Goal: Task Accomplishment & Management: Manage account settings

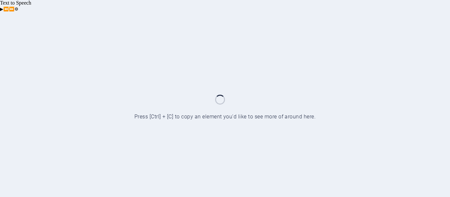
click at [411, 63] on div at bounding box center [225, 110] width 450 height 197
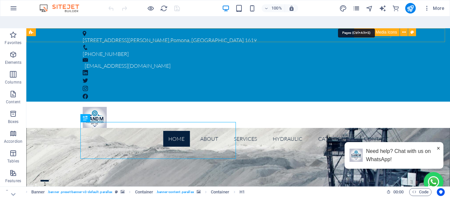
click at [355, 7] on icon "pages" at bounding box center [356, 9] width 8 height 8
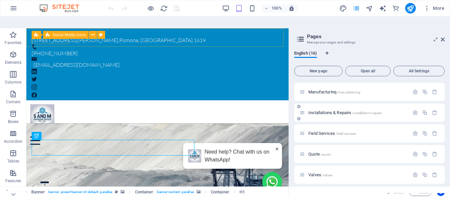
scroll to position [220, 0]
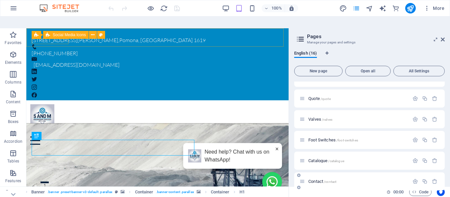
click at [320, 179] on span "Contact /contact" at bounding box center [322, 181] width 28 height 5
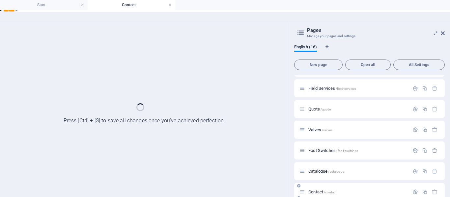
scroll to position [203, 0]
click at [320, 168] on div "Catalogue /catalogue" at bounding box center [369, 171] width 150 height 18
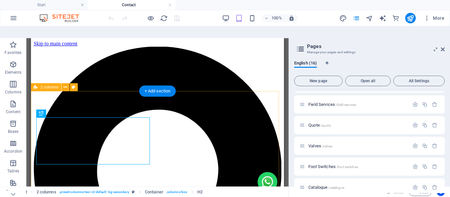
scroll to position [0, 0]
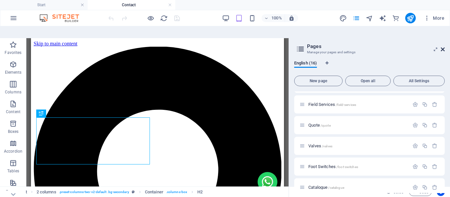
click at [441, 47] on icon at bounding box center [442, 49] width 4 height 5
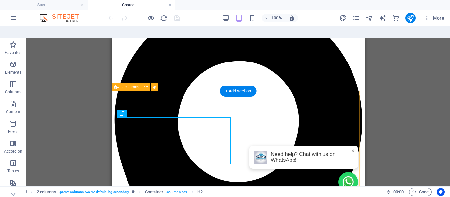
scroll to position [132, 0]
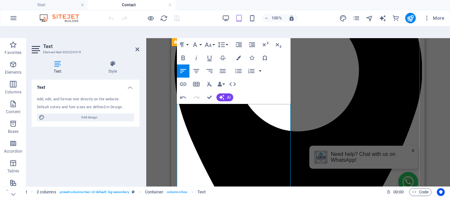
scroll to position [99, 0]
drag, startPoint x: 197, startPoint y: 162, endPoint x: 177, endPoint y: 162, distance: 20.1
click at [186, 54] on icon "button" at bounding box center [183, 58] width 8 height 8
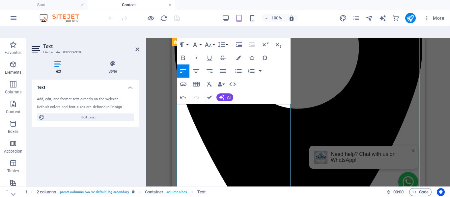
scroll to position [132, 0]
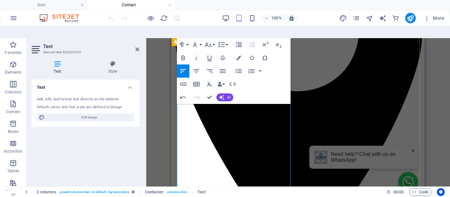
drag, startPoint x: 193, startPoint y: 146, endPoint x: 177, endPoint y: 147, distance: 16.5
click at [182, 54] on icon "button" at bounding box center [183, 58] width 8 height 8
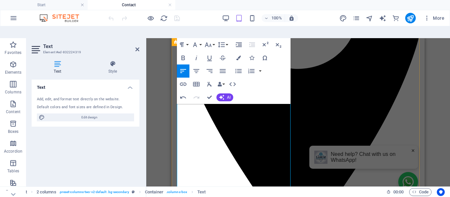
scroll to position [172, 0]
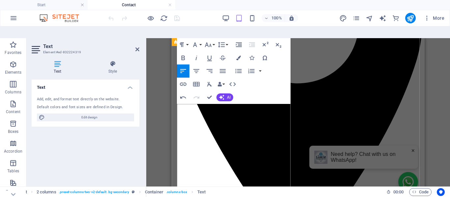
scroll to position [155, 0]
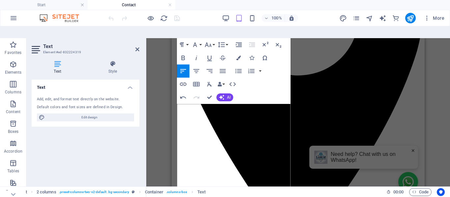
drag, startPoint x: 191, startPoint y: 153, endPoint x: 168, endPoint y: 153, distance: 22.7
click at [185, 54] on icon "button" at bounding box center [183, 58] width 8 height 8
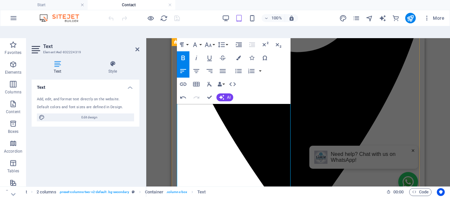
scroll to position [188, 0]
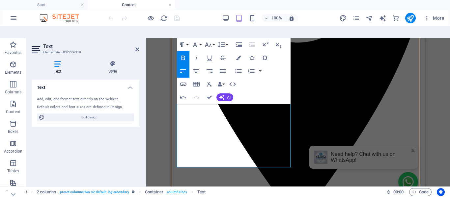
drag, startPoint x: 193, startPoint y: 153, endPoint x: 281, endPoint y: 167, distance: 89.3
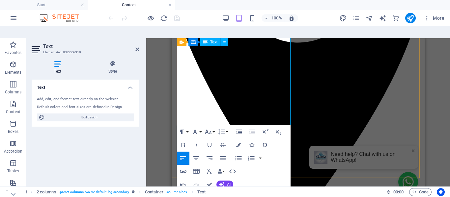
click at [430, 92] on div "Drag here to replace the existing content. Press “Ctrl” if you want to create a…" at bounding box center [297, 118] width 303 height 160
click at [138, 47] on icon at bounding box center [137, 49] width 4 height 5
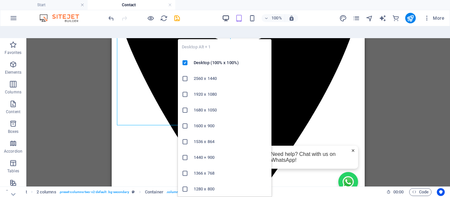
click at [227, 20] on icon "button" at bounding box center [226, 18] width 8 height 8
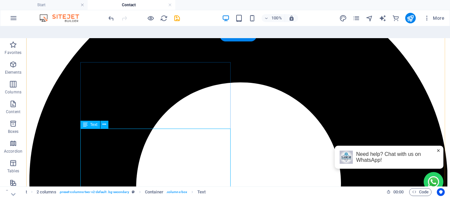
scroll to position [71, 0]
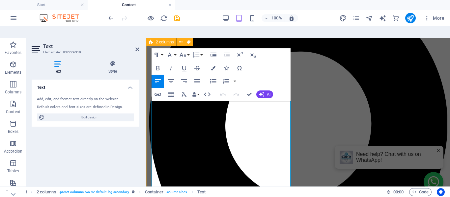
scroll to position [71, 0]
click at [172, 51] on icon "button" at bounding box center [170, 55] width 8 height 8
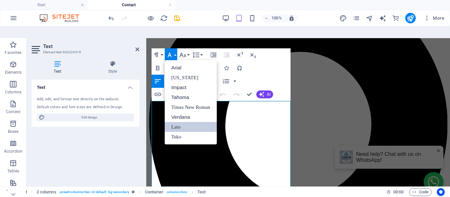
click at [182, 122] on link "Lato" at bounding box center [191, 127] width 52 height 10
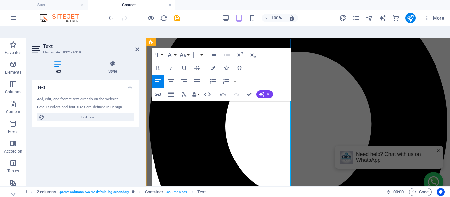
click at [103, 157] on div "Text Add, edit, and format text directly on the website. Default colors and fon…" at bounding box center [86, 137] width 108 height 114
click at [139, 47] on icon at bounding box center [137, 49] width 4 height 5
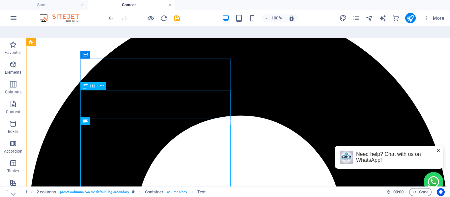
scroll to position [0, 0]
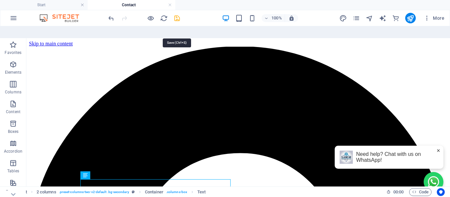
click at [176, 18] on icon "save" at bounding box center [177, 18] width 8 height 8
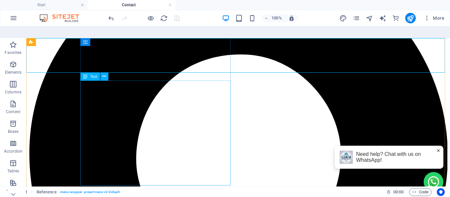
scroll to position [132, 0]
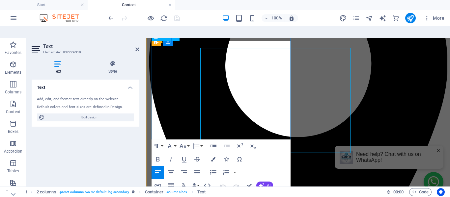
scroll to position [131, 0]
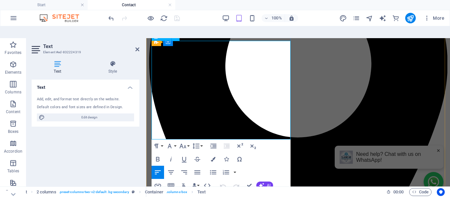
drag, startPoint x: 210, startPoint y: 119, endPoint x: 268, endPoint y: 119, distance: 58.3
click at [11, 61] on icon "button" at bounding box center [13, 65] width 8 height 8
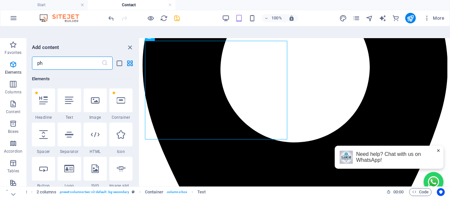
scroll to position [0, 0]
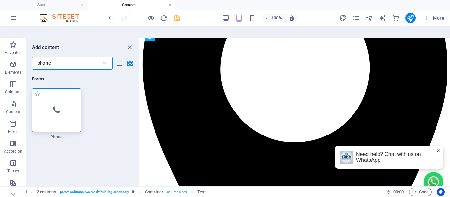
type input "phone"
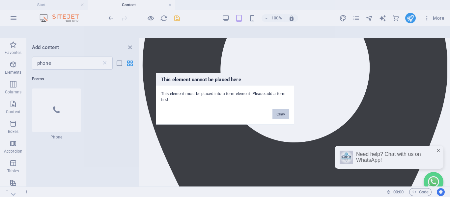
click at [281, 113] on button "Okay" at bounding box center [280, 114] width 16 height 10
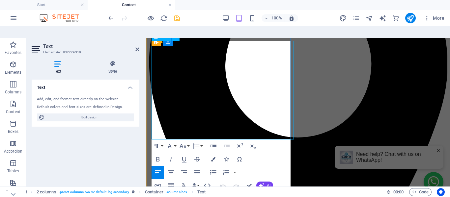
drag, startPoint x: 212, startPoint y: 120, endPoint x: 170, endPoint y: 118, distance: 42.5
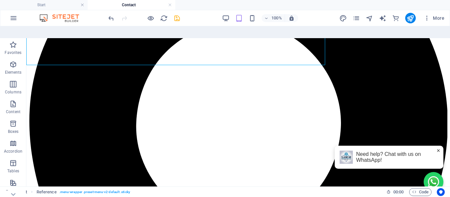
scroll to position [136, 0]
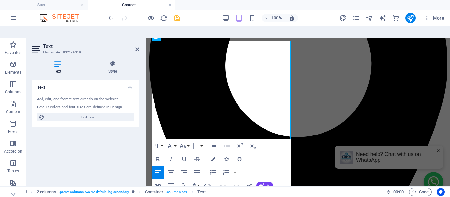
scroll to position [131, 0]
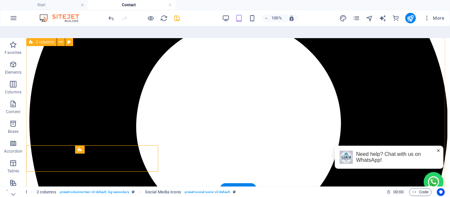
scroll to position [136, 0]
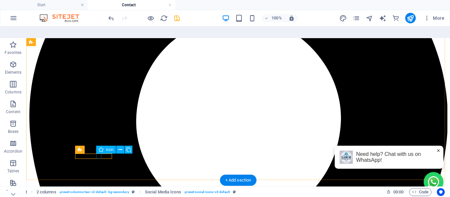
select select "xMidYMid"
select select "px"
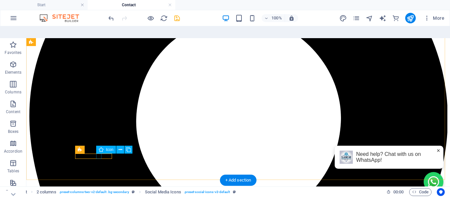
select select "px"
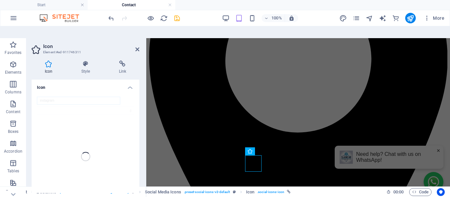
scroll to position [131, 0]
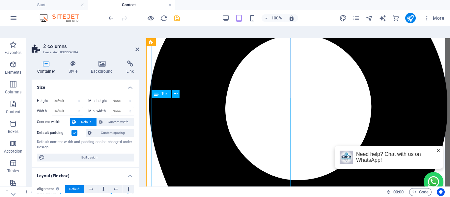
scroll to position [98, 0]
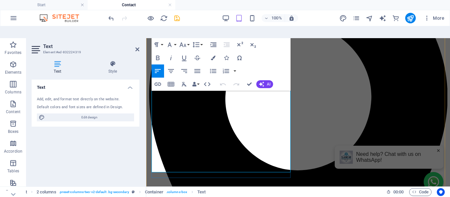
drag, startPoint x: 202, startPoint y: 136, endPoint x: 174, endPoint y: 124, distance: 29.9
click at [213, 56] on icon "button" at bounding box center [213, 58] width 5 height 5
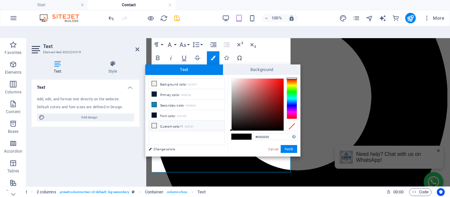
click at [165, 121] on li "Custom color 1 #f0f2f1" at bounding box center [187, 126] width 76 height 11
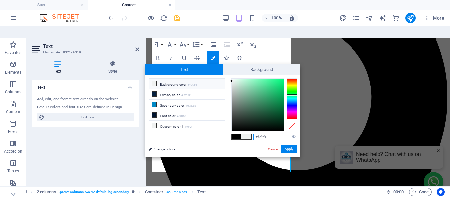
click at [262, 134] on input "#f0f2f1" at bounding box center [275, 137] width 44 height 7
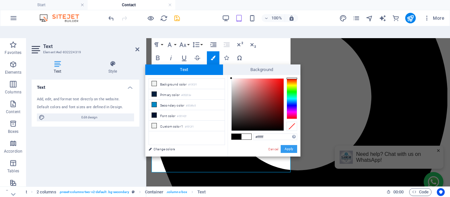
click at [290, 145] on button "Apply" at bounding box center [288, 149] width 16 height 8
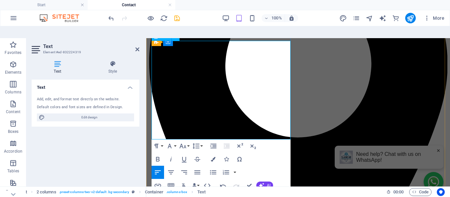
drag, startPoint x: 217, startPoint y: 134, endPoint x: 166, endPoint y: 136, distance: 51.4
click at [211, 157] on icon "button" at bounding box center [213, 159] width 5 height 5
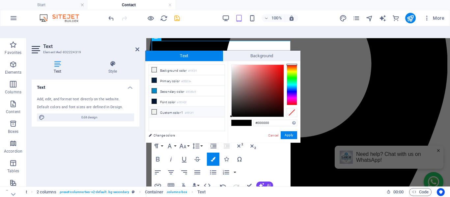
click at [165, 107] on li "Custom color 1 #f0f2f1" at bounding box center [187, 112] width 76 height 11
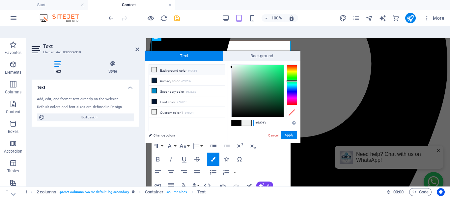
click at [261, 120] on input "#f0f2f1" at bounding box center [275, 123] width 44 height 7
type input "#ffffff"
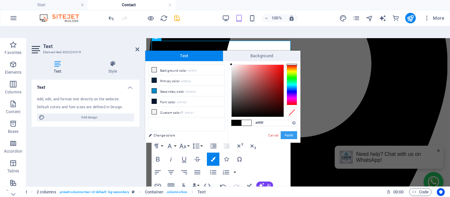
click at [290, 131] on button "Apply" at bounding box center [288, 135] width 16 height 8
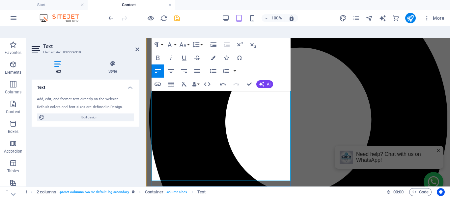
scroll to position [65, 0]
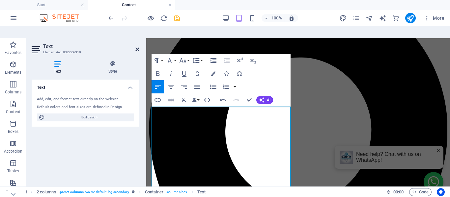
click at [136, 47] on icon at bounding box center [137, 49] width 4 height 5
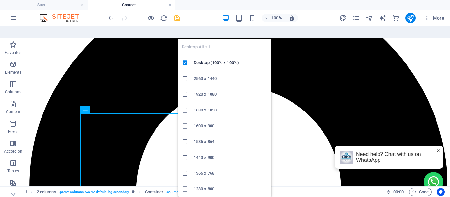
click at [226, 17] on icon "button" at bounding box center [226, 18] width 8 height 8
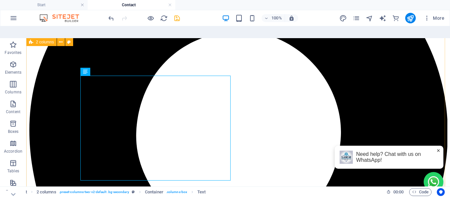
scroll to position [132, 0]
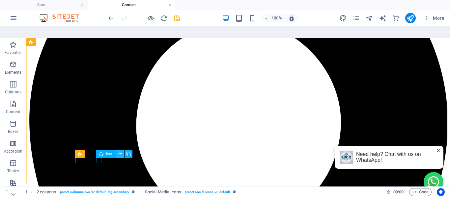
click at [120, 151] on icon at bounding box center [120, 154] width 4 height 7
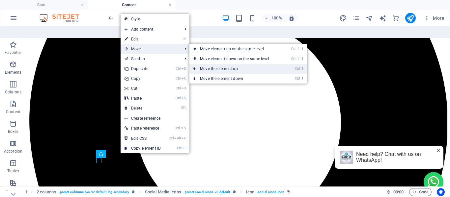
click at [206, 64] on link "Ctrl ⬆ Move the element up" at bounding box center [235, 69] width 93 height 10
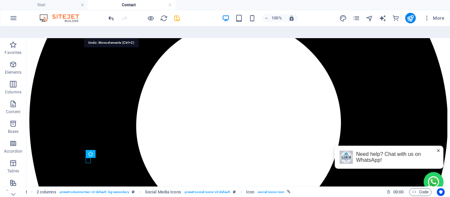
click at [113, 16] on icon "undo" at bounding box center [111, 18] width 8 height 8
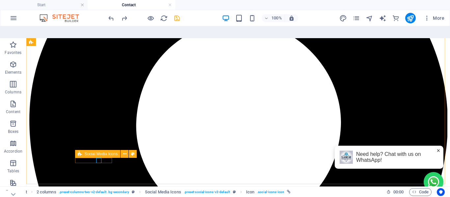
click at [82, 150] on div "Social Media Icons" at bounding box center [97, 154] width 45 height 8
click at [123, 151] on icon at bounding box center [125, 154] width 4 height 7
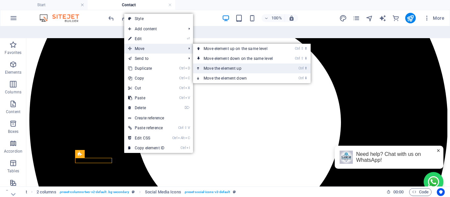
click at [212, 64] on link "Ctrl ⬆ Move the element up" at bounding box center [239, 69] width 93 height 10
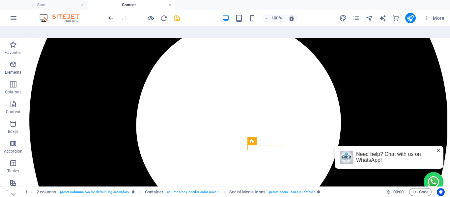
click at [108, 19] on icon "undo" at bounding box center [111, 18] width 8 height 8
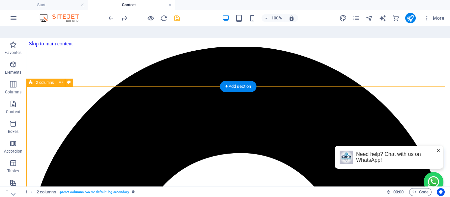
scroll to position [33, 0]
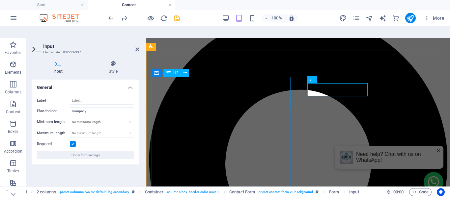
scroll to position [32, 0]
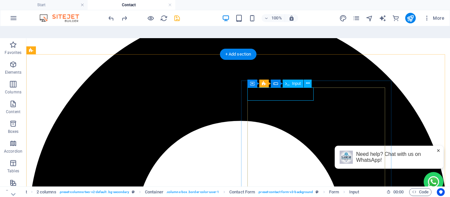
click at [309, 80] on button at bounding box center [307, 84] width 8 height 8
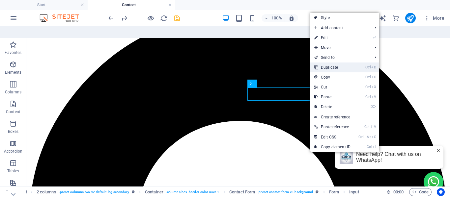
click at [336, 63] on link "Ctrl D Duplicate" at bounding box center [332, 68] width 44 height 10
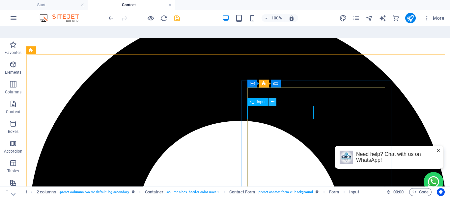
click at [273, 98] on icon at bounding box center [273, 101] width 4 height 7
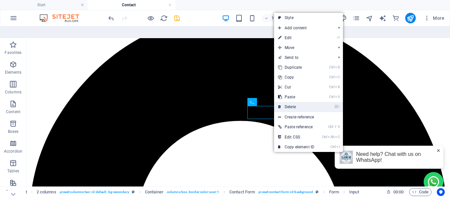
click at [291, 102] on link "⌦ Delete" at bounding box center [296, 107] width 44 height 10
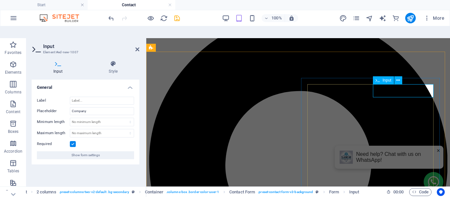
click at [81, 107] on input "Company" at bounding box center [102, 111] width 64 height 8
type input "Name"
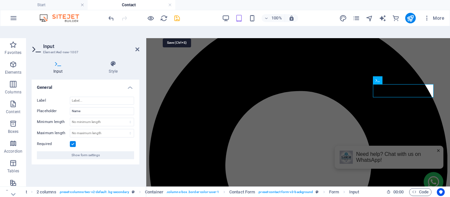
click at [175, 17] on icon "save" at bounding box center [177, 18] width 8 height 8
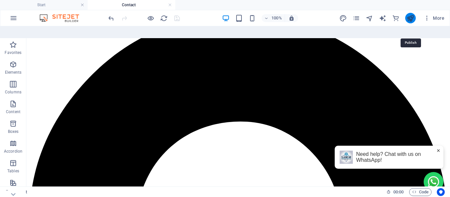
click at [410, 16] on icon "publish" at bounding box center [410, 18] width 8 height 8
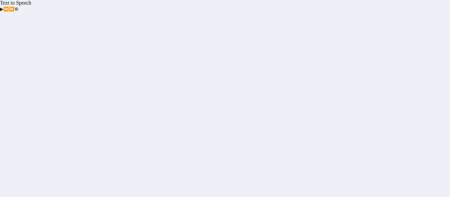
drag, startPoint x: 103, startPoint y: 107, endPoint x: 64, endPoint y: 98, distance: 40.2
click at [101, 107] on div at bounding box center [225, 110] width 450 height 197
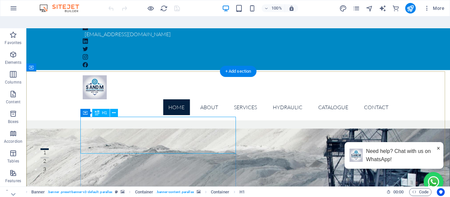
scroll to position [66, 0]
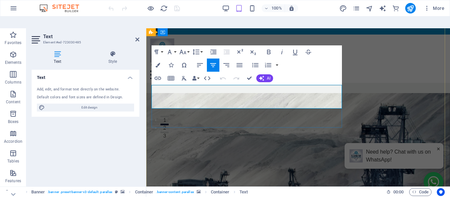
scroll to position [65, 0]
click at [173, 48] on icon "button" at bounding box center [170, 52] width 8 height 8
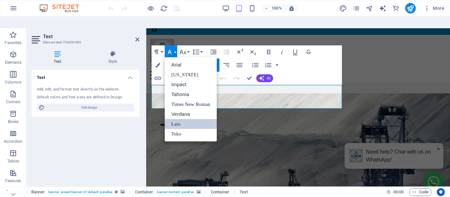
click at [179, 119] on link "Lato" at bounding box center [191, 124] width 52 height 10
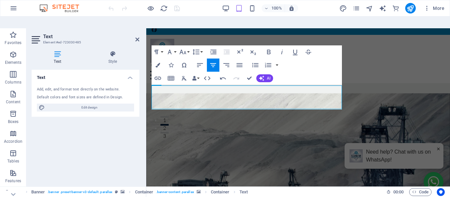
scroll to position [65, 0]
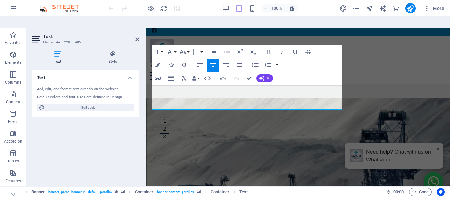
scroll to position [98, 0]
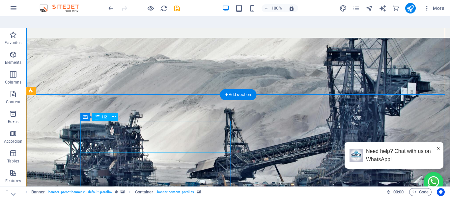
scroll to position [194, 0]
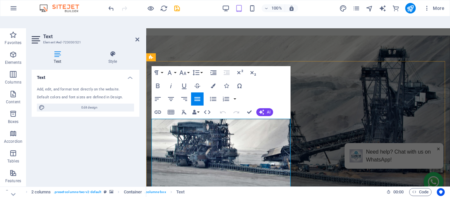
scroll to position [292, 0]
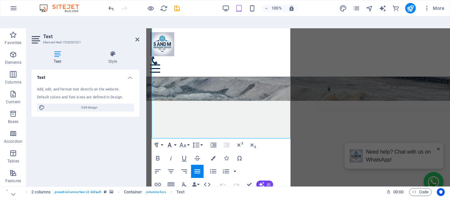
click at [172, 141] on icon "button" at bounding box center [170, 145] width 8 height 8
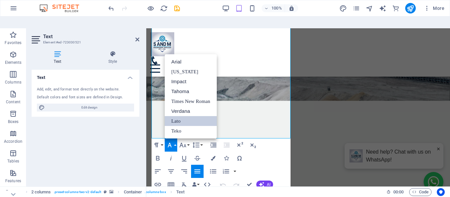
click at [180, 116] on link "Lato" at bounding box center [191, 121] width 52 height 10
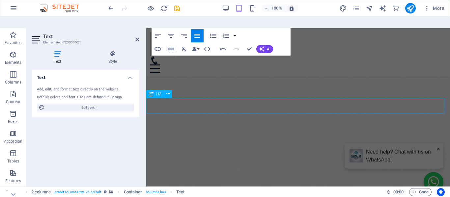
scroll to position [456, 0]
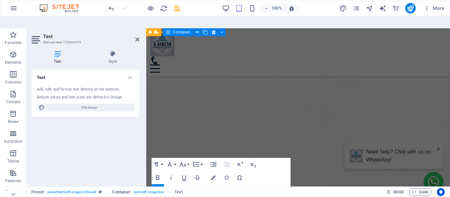
scroll to position [484, 0]
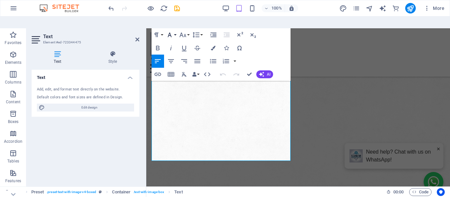
click at [174, 28] on button "Font Family" at bounding box center [171, 34] width 13 height 13
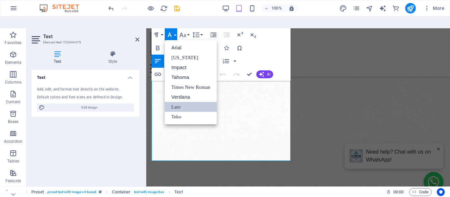
click at [182, 102] on link "Lato" at bounding box center [191, 107] width 52 height 10
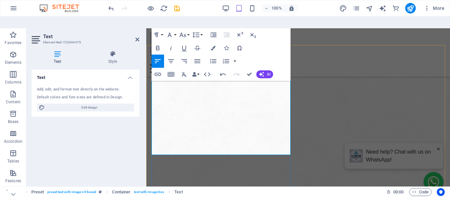
scroll to position [550, 0]
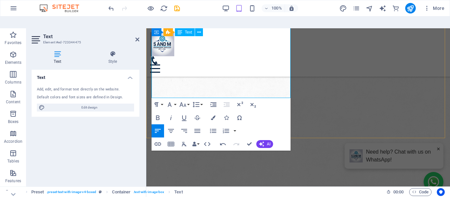
click at [175, 98] on button "Font Family" at bounding box center [171, 104] width 13 height 13
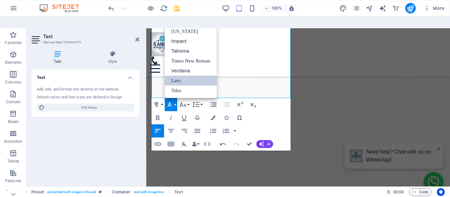
click at [177, 76] on link "Lato" at bounding box center [191, 81] width 52 height 10
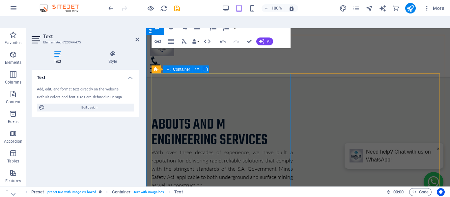
scroll to position [681, 0]
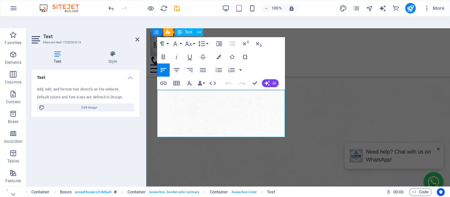
scroll to position [681, 0]
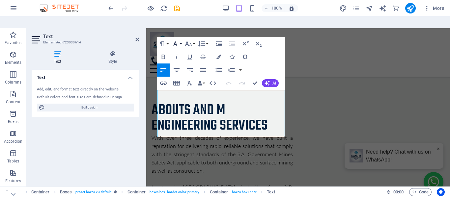
click at [180, 37] on button "Font Family" at bounding box center [176, 43] width 13 height 13
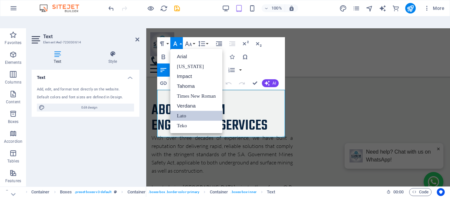
click at [191, 111] on link "Lato" at bounding box center [196, 116] width 52 height 10
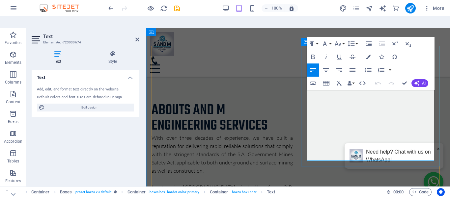
click at [330, 37] on button "Font Family" at bounding box center [326, 43] width 13 height 13
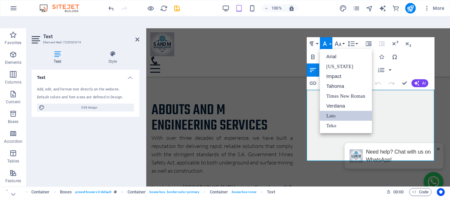
click at [335, 111] on link "Lato" at bounding box center [346, 116] width 52 height 10
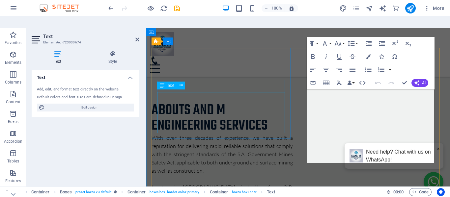
scroll to position [681, 0]
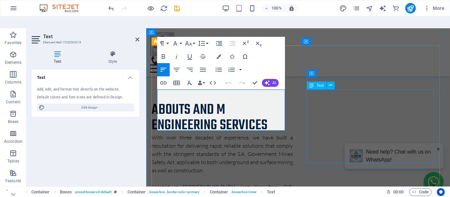
scroll to position [714, 0]
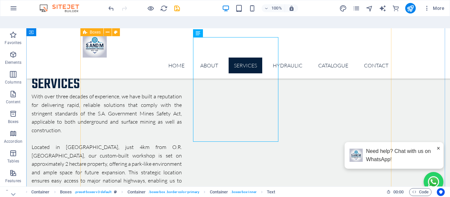
scroll to position [651, 0]
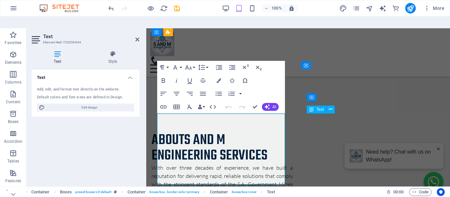
scroll to position [791, 0]
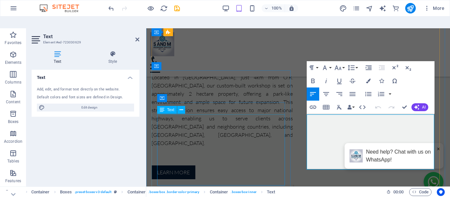
scroll to position [790, 0]
click at [327, 64] on icon "button" at bounding box center [325, 68] width 8 height 8
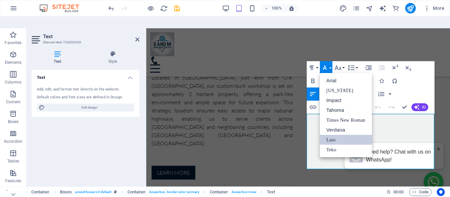
click at [328, 135] on link "Lato" at bounding box center [346, 140] width 52 height 10
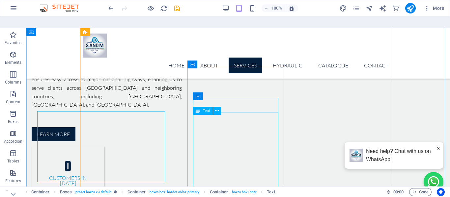
scroll to position [793, 0]
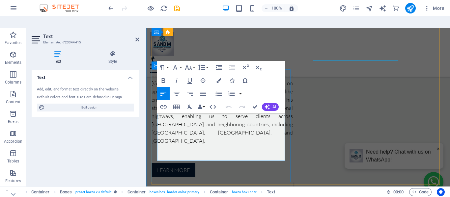
scroll to position [922, 0]
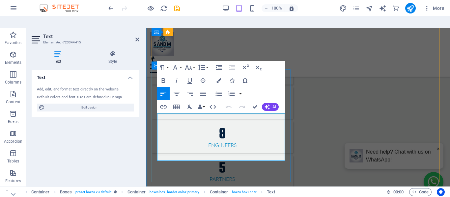
click at [181, 61] on button "Font Family" at bounding box center [176, 67] width 13 height 13
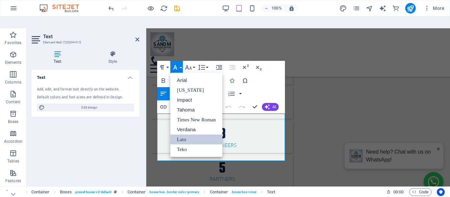
click at [187, 135] on link "Lato" at bounding box center [196, 140] width 52 height 10
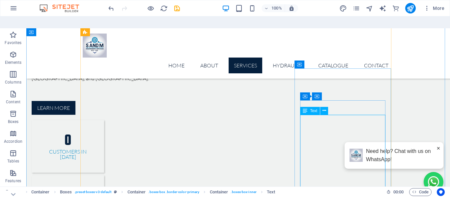
scroll to position [826, 0]
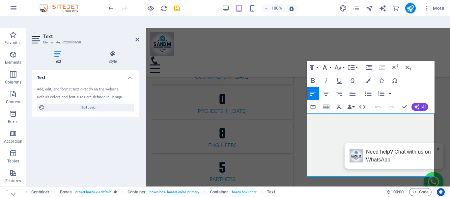
click at [328, 64] on icon "button" at bounding box center [325, 68] width 8 height 8
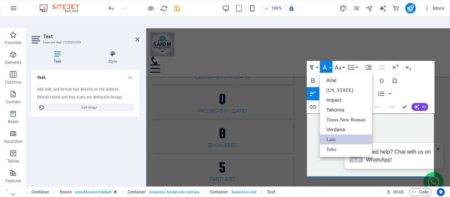
click at [333, 135] on link "Lato" at bounding box center [346, 140] width 52 height 10
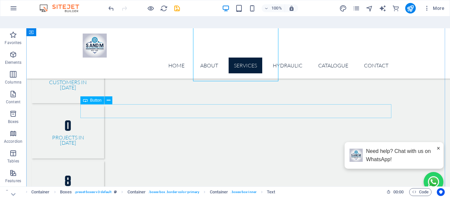
scroll to position [859, 0]
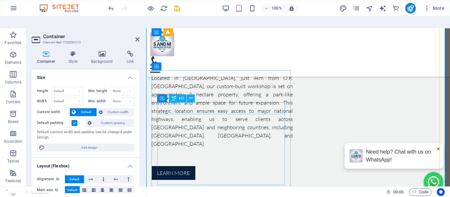
scroll to position [790, 0]
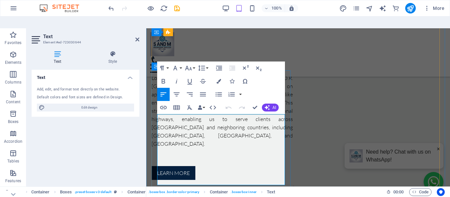
click at [180, 62] on button "Font Family" at bounding box center [176, 68] width 13 height 13
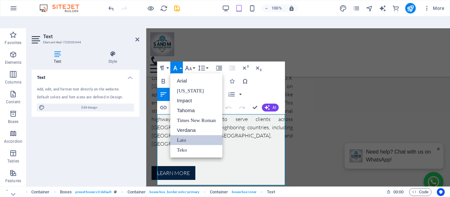
click at [186, 135] on link "Lato" at bounding box center [196, 140] width 52 height 10
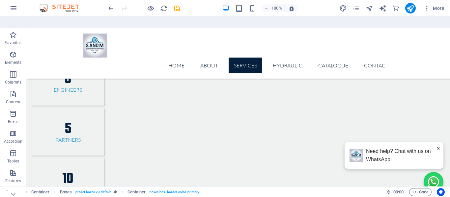
scroll to position [992, 0]
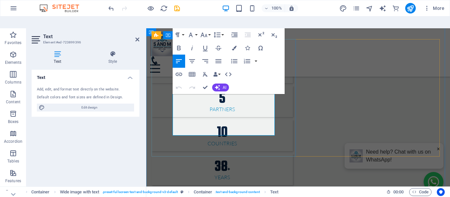
scroll to position [1082, 0]
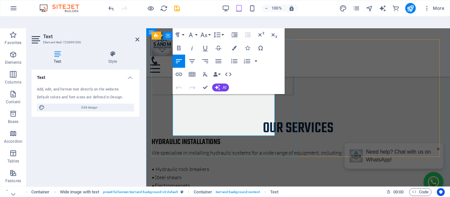
click at [192, 31] on icon "button" at bounding box center [191, 35] width 8 height 8
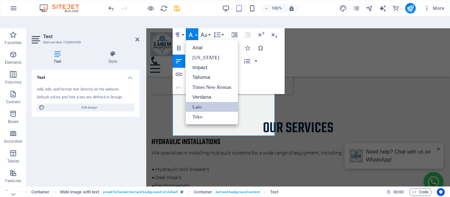
click at [203, 102] on link "Lato" at bounding box center [212, 107] width 52 height 10
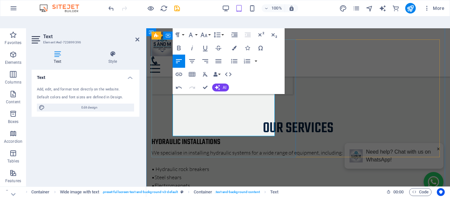
click at [198, 28] on div "Paragraph Format Normal Heading 1 Heading 2 Heading 3 Heading 4 Heading 5 Headi…" at bounding box center [198, 34] width 52 height 13
click at [196, 28] on button "Font Family" at bounding box center [192, 34] width 13 height 13
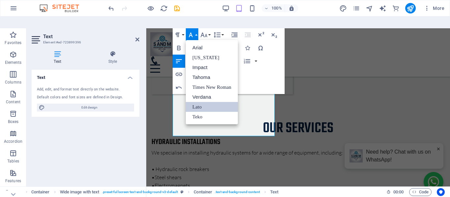
scroll to position [0, 0]
click at [199, 102] on link "Lato" at bounding box center [212, 107] width 52 height 10
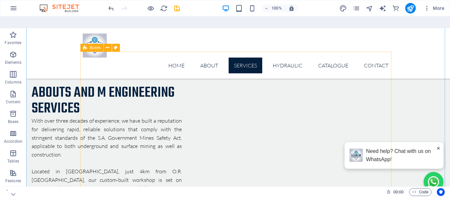
scroll to position [665, 0]
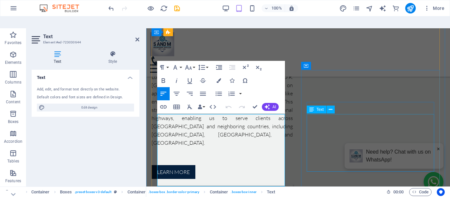
scroll to position [790, 0]
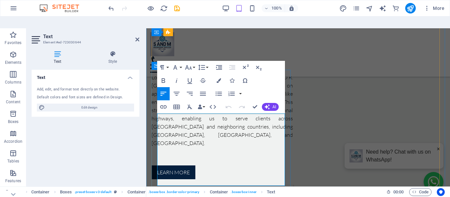
click at [179, 61] on button "Font Family" at bounding box center [176, 67] width 13 height 13
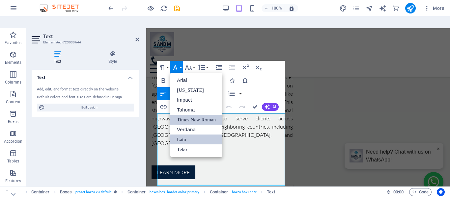
scroll to position [0, 0]
click at [183, 135] on link "Lato" at bounding box center [196, 140] width 52 height 10
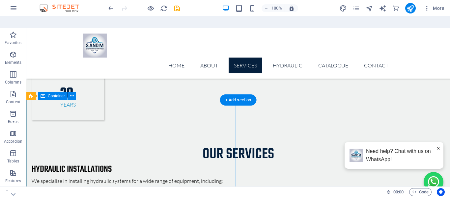
scroll to position [1155, 0]
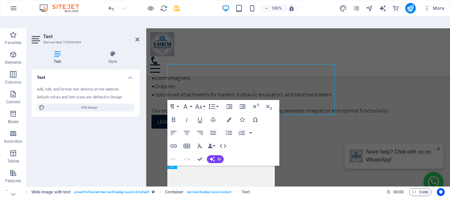
scroll to position [1189, 0]
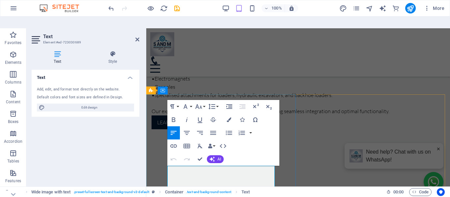
click at [189, 100] on button "Font Family" at bounding box center [186, 106] width 13 height 13
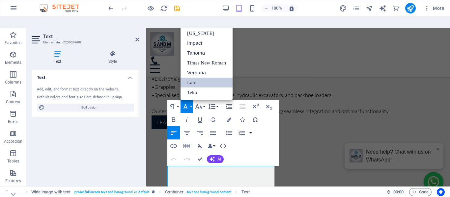
click at [194, 78] on link "Lato" at bounding box center [206, 83] width 52 height 10
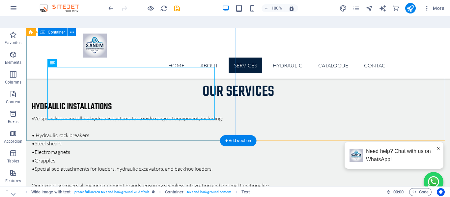
scroll to position [1285, 0]
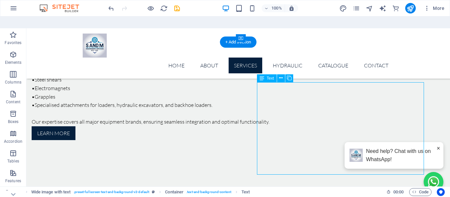
scroll to position [1371, 0]
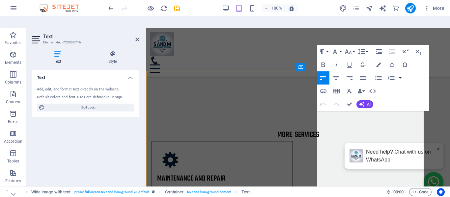
click at [340, 45] on button "Font Family" at bounding box center [336, 51] width 13 height 13
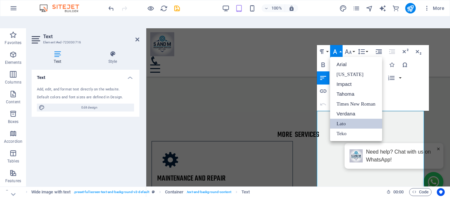
click at [341, 119] on link "Lato" at bounding box center [356, 124] width 52 height 10
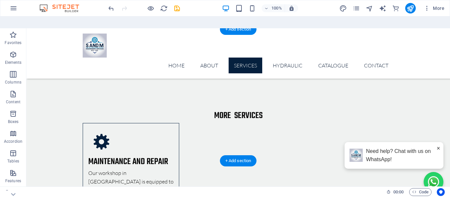
scroll to position [1454, 0]
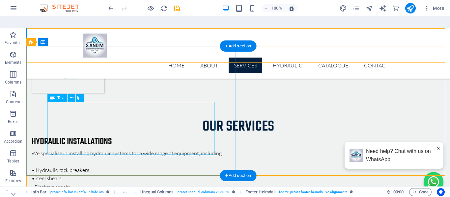
scroll to position [1185, 0]
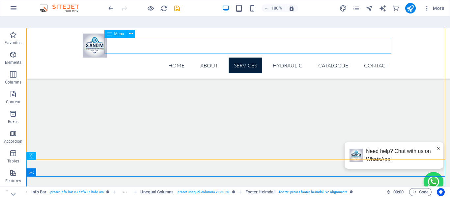
drag, startPoint x: 134, startPoint y: 49, endPoint x: 126, endPoint y: 50, distance: 8.6
click at [125, 58] on nav "Home About Services Manufacturing Insatallations Field Services Tools & Equipme…" at bounding box center [238, 66] width 311 height 16
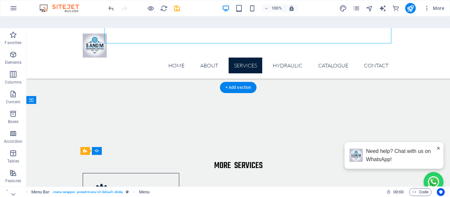
scroll to position [1445, 0]
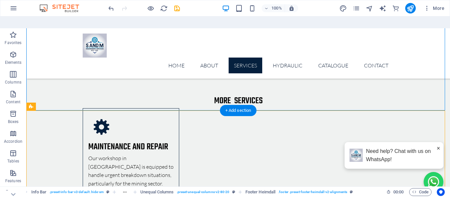
scroll to position [1448, 0]
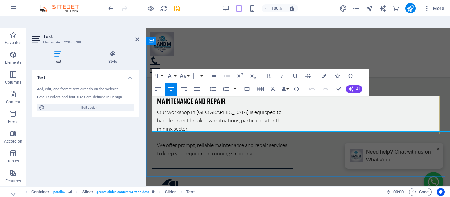
scroll to position [1598, 0]
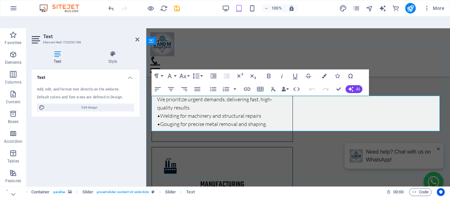
click at [173, 72] on icon "button" at bounding box center [170, 76] width 8 height 8
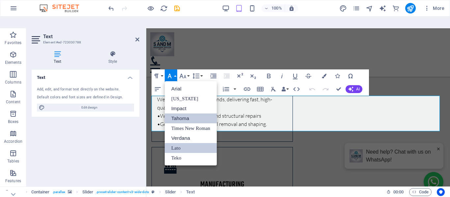
scroll to position [0, 0]
click at [182, 143] on link "Lato" at bounding box center [191, 148] width 52 height 10
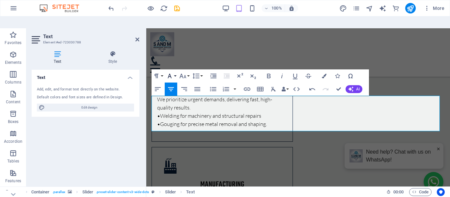
click at [176, 69] on button "Font Family" at bounding box center [171, 75] width 13 height 13
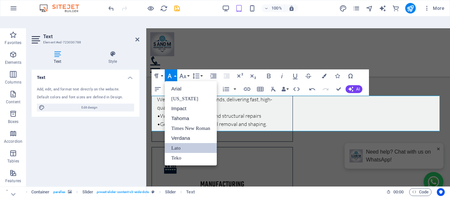
click at [176, 143] on link "Lato" at bounding box center [191, 148] width 52 height 10
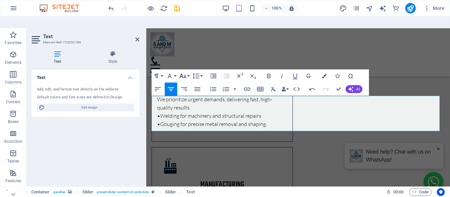
click at [187, 69] on button "Font Size" at bounding box center [184, 75] width 13 height 13
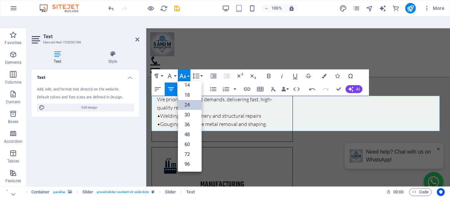
scroll to position [53, 0]
click at [189, 90] on link "18" at bounding box center [190, 95] width 24 height 10
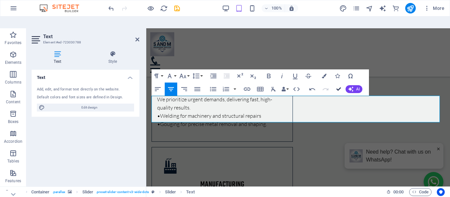
scroll to position [1448, 0]
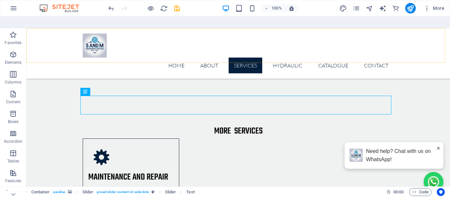
click at [412, 50] on div "Home About Services Manufacturing Insatallations Field Services Tools & Equipme…" at bounding box center [237, 53] width 423 height 50
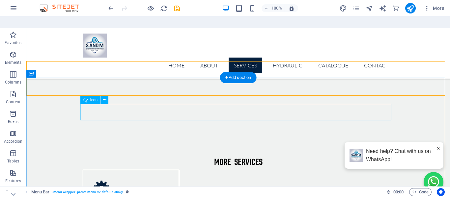
scroll to position [1415, 0]
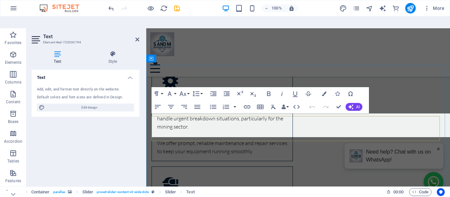
scroll to position [1581, 0]
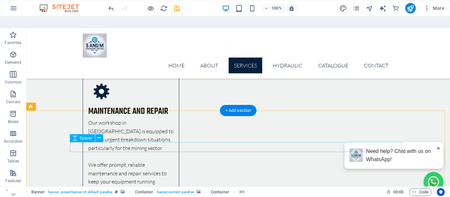
scroll to position [1448, 0]
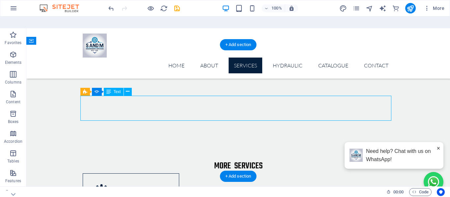
scroll to position [1598, 0]
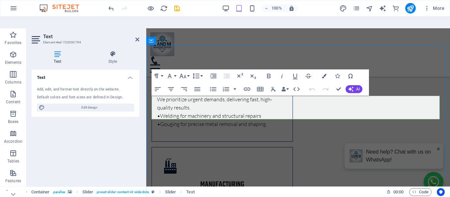
click at [173, 69] on button "Font Family" at bounding box center [171, 75] width 13 height 13
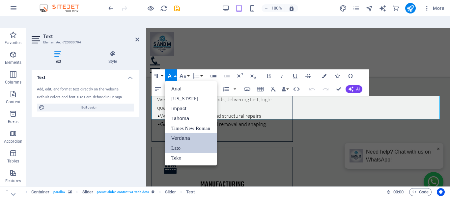
scroll to position [0, 0]
click at [176, 143] on link "Lato" at bounding box center [191, 148] width 52 height 10
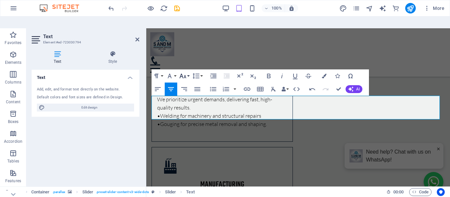
click at [186, 72] on icon "button" at bounding box center [183, 76] width 8 height 8
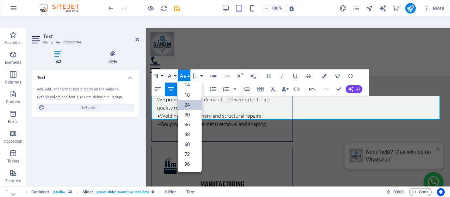
scroll to position [53, 0]
click at [188, 90] on link "18" at bounding box center [190, 95] width 24 height 10
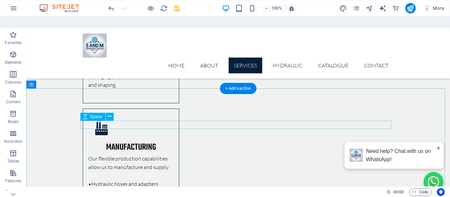
scroll to position [1810, 0]
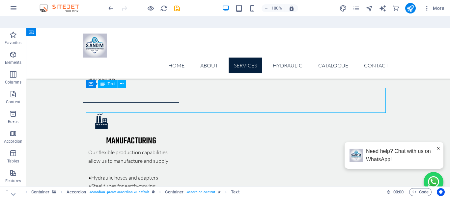
scroll to position [1921, 0]
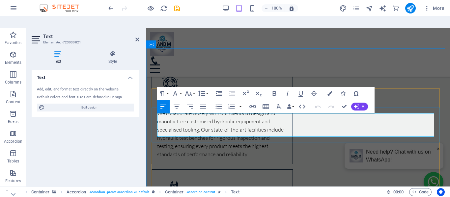
click at [181, 87] on button "Font Family" at bounding box center [176, 93] width 13 height 13
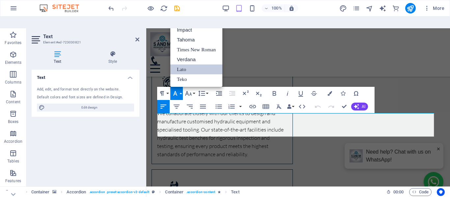
click at [186, 64] on link "Lato" at bounding box center [196, 69] width 52 height 10
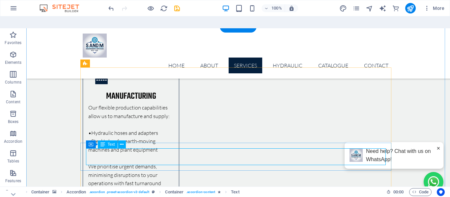
scroll to position [1830, 0]
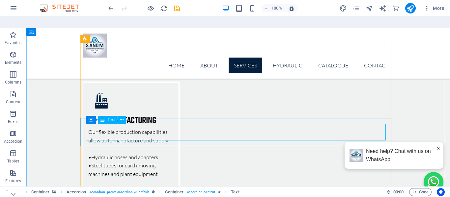
scroll to position [1976, 0]
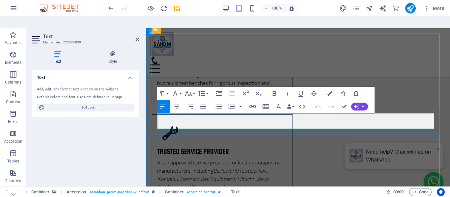
click at [181, 87] on button "Font Family" at bounding box center [176, 93] width 13 height 13
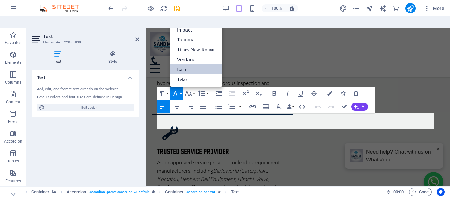
click at [193, 64] on link "Lato" at bounding box center [196, 69] width 52 height 10
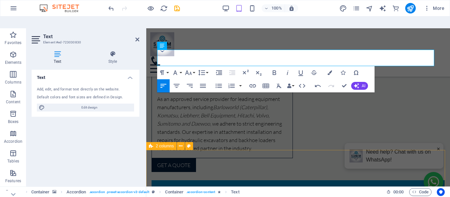
scroll to position [2042, 0]
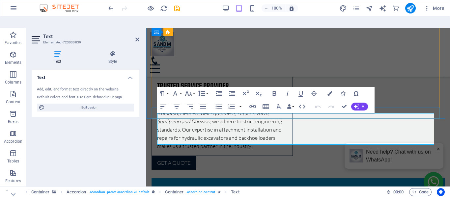
scroll to position [2023, 0]
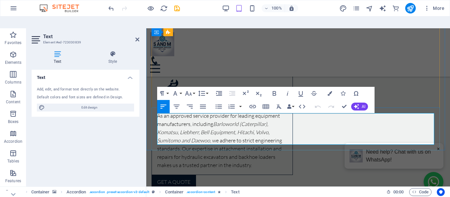
click at [189, 90] on icon "button" at bounding box center [188, 94] width 8 height 8
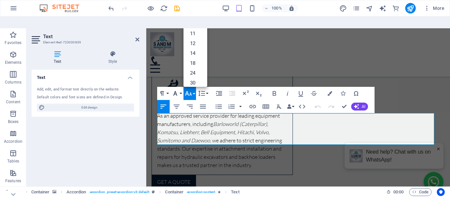
click at [178, 90] on icon "button" at bounding box center [175, 94] width 8 height 8
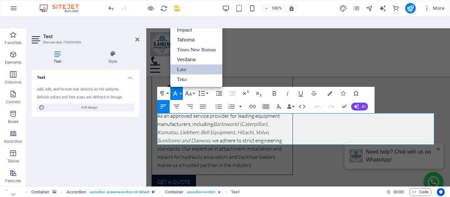
click at [181, 64] on link "Lato" at bounding box center [196, 69] width 52 height 10
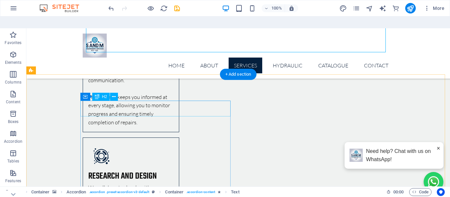
scroll to position [2050, 0]
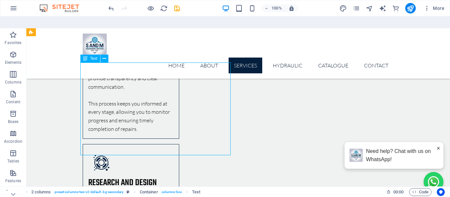
scroll to position [2183, 0]
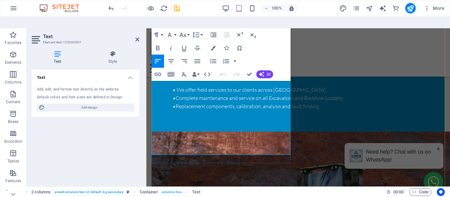
click at [173, 28] on button "Font Family" at bounding box center [171, 34] width 13 height 13
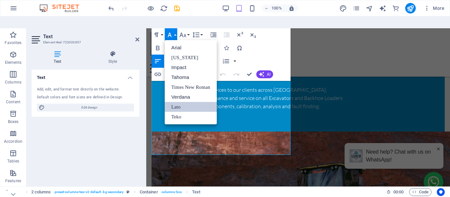
click at [176, 102] on link "Lato" at bounding box center [191, 107] width 52 height 10
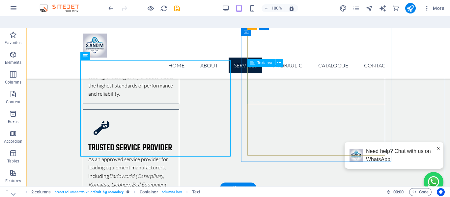
scroll to position [2053, 0]
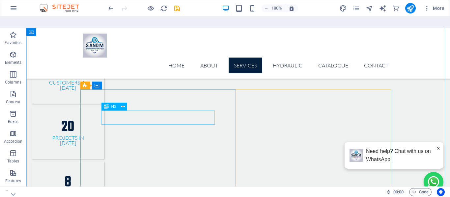
scroll to position [843, 0]
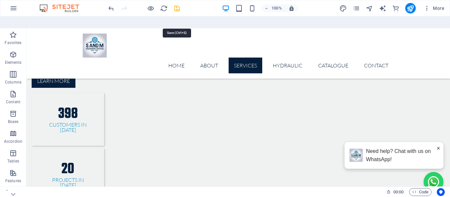
click at [175, 7] on icon "save" at bounding box center [177, 9] width 8 height 8
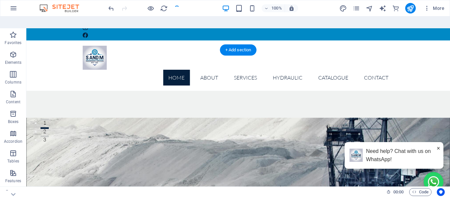
scroll to position [0, 0]
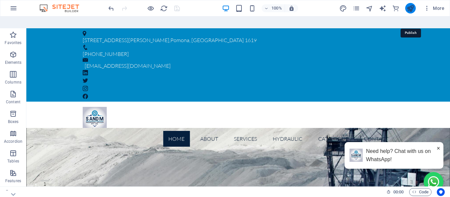
click at [413, 6] on icon "publish" at bounding box center [410, 9] width 8 height 8
